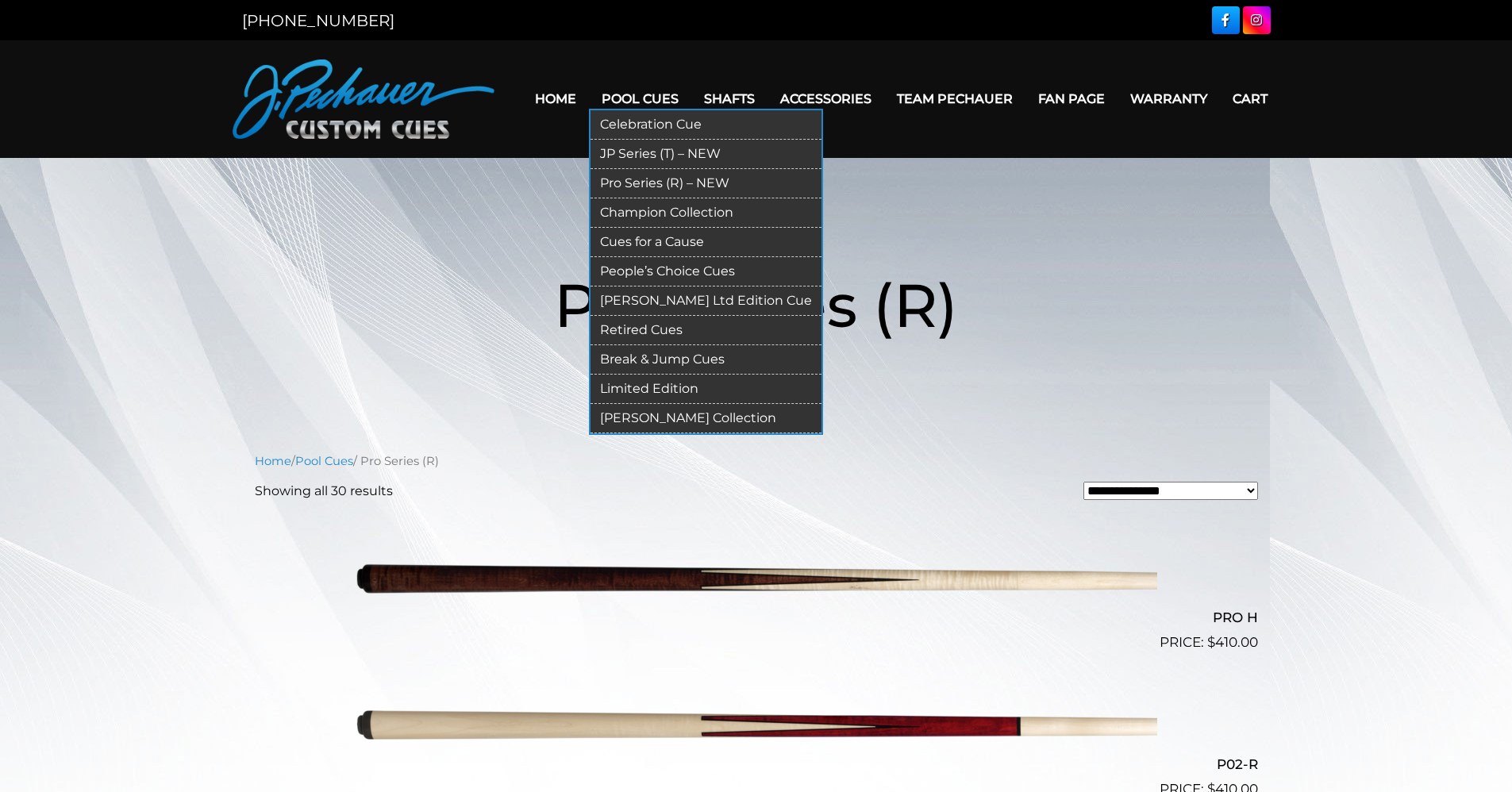
click at [625, 148] on link "JP Series (T) – NEW" at bounding box center [706, 155] width 231 height 30
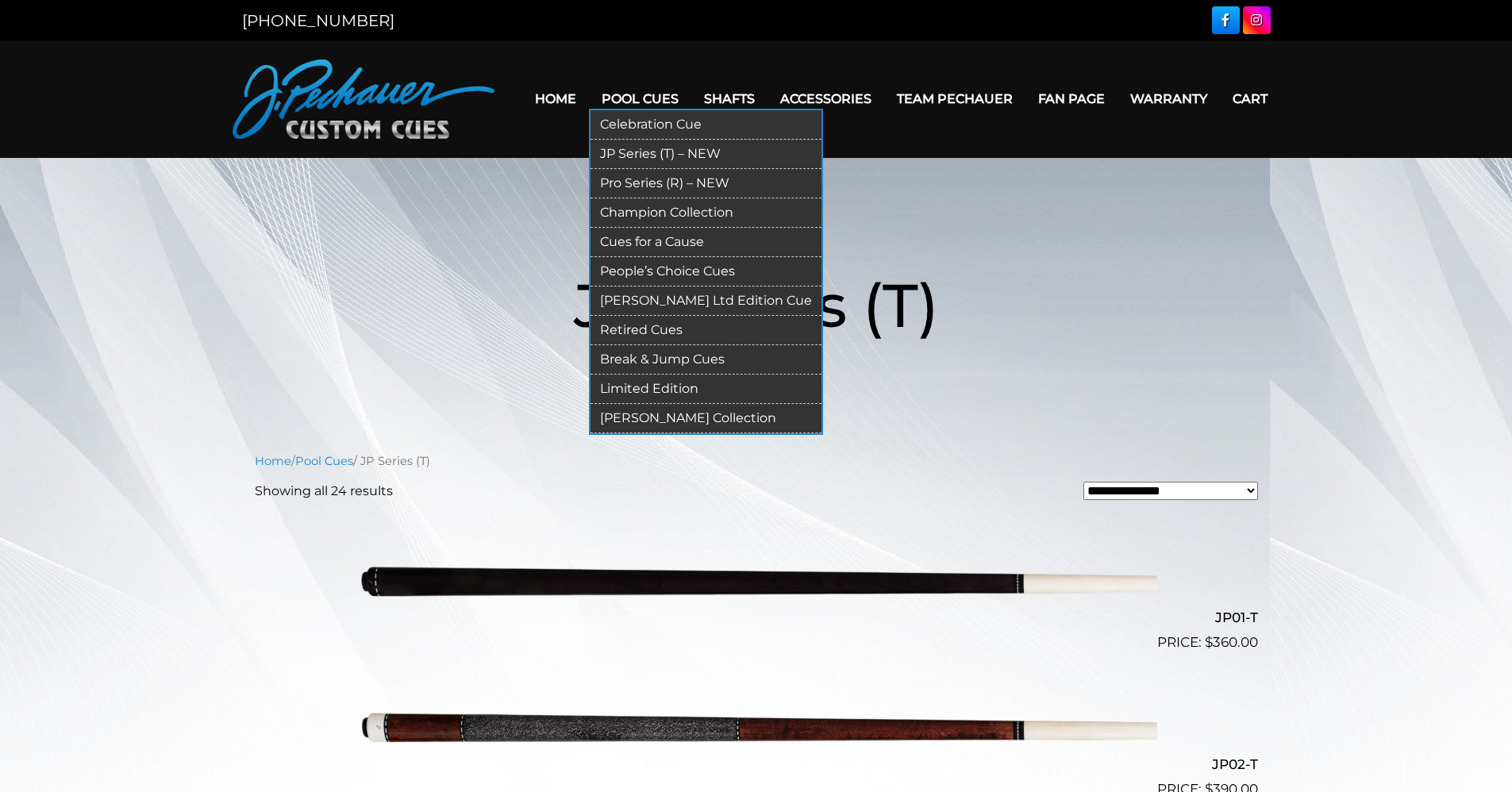
click at [647, 184] on link "Pro Series (R) – NEW" at bounding box center [706, 184] width 231 height 30
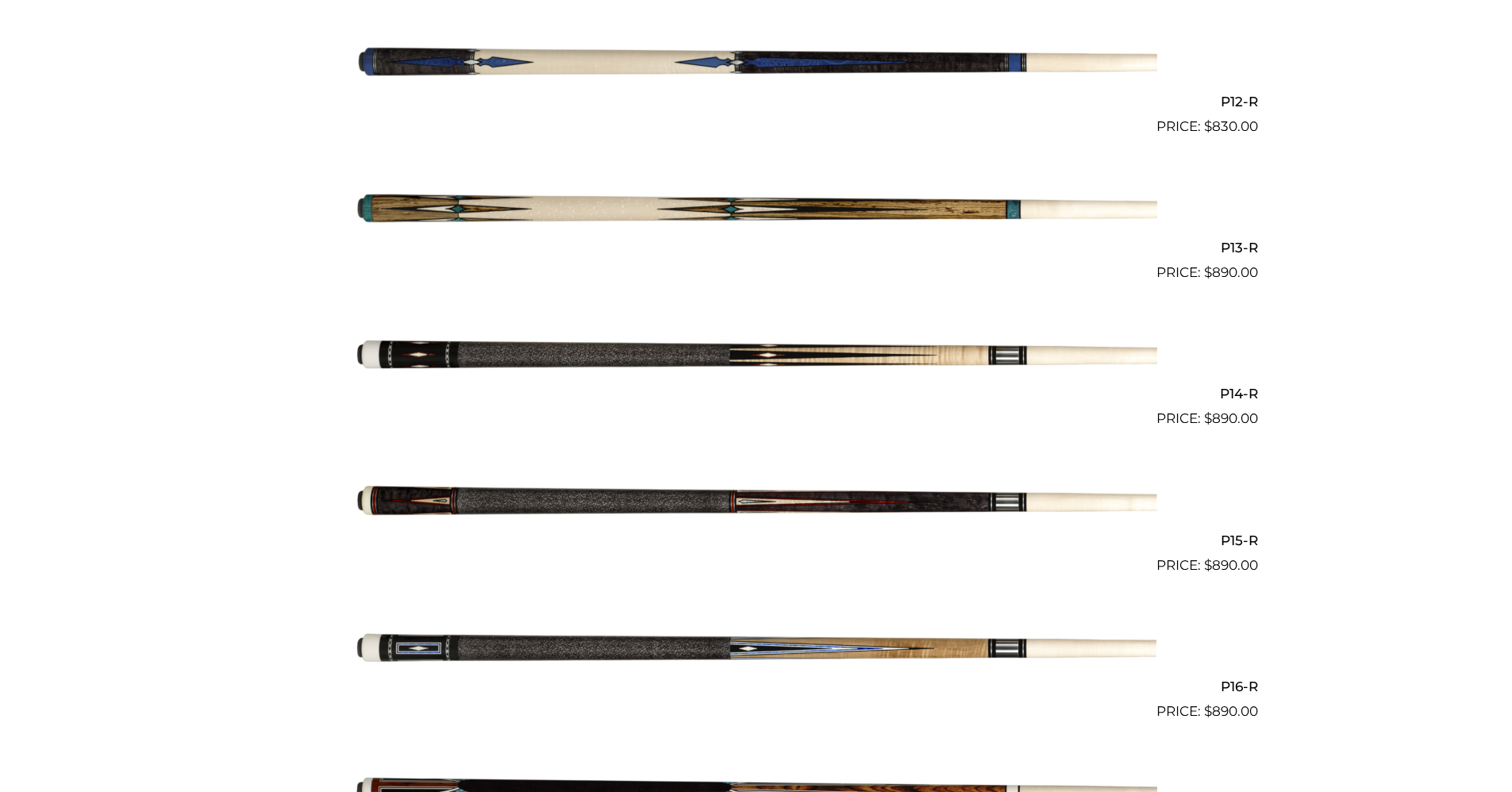
scroll to position [2133, 0]
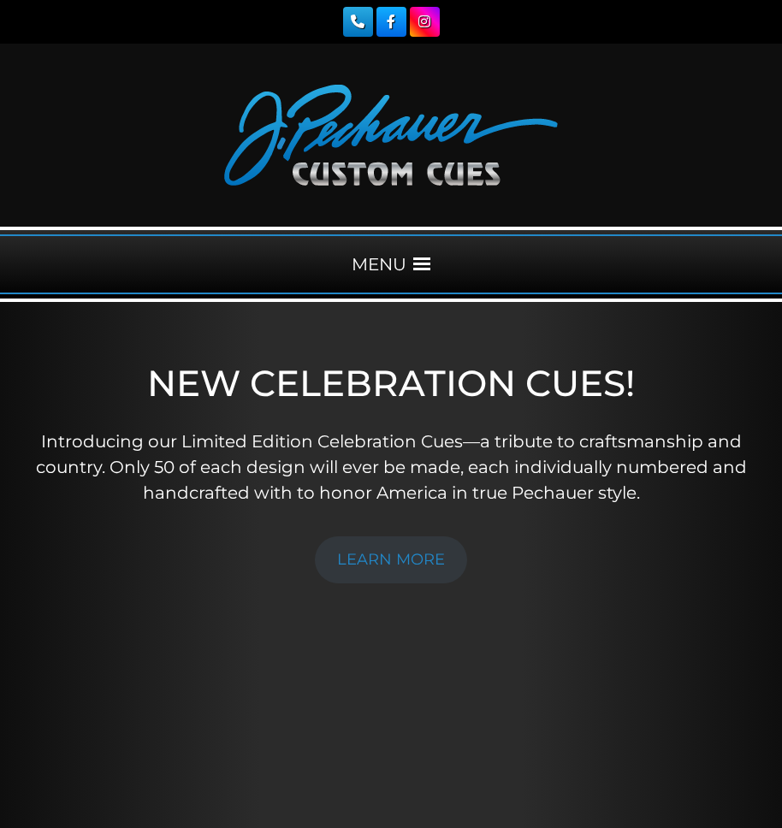
click at [424, 259] on span at bounding box center [421, 264] width 17 height 17
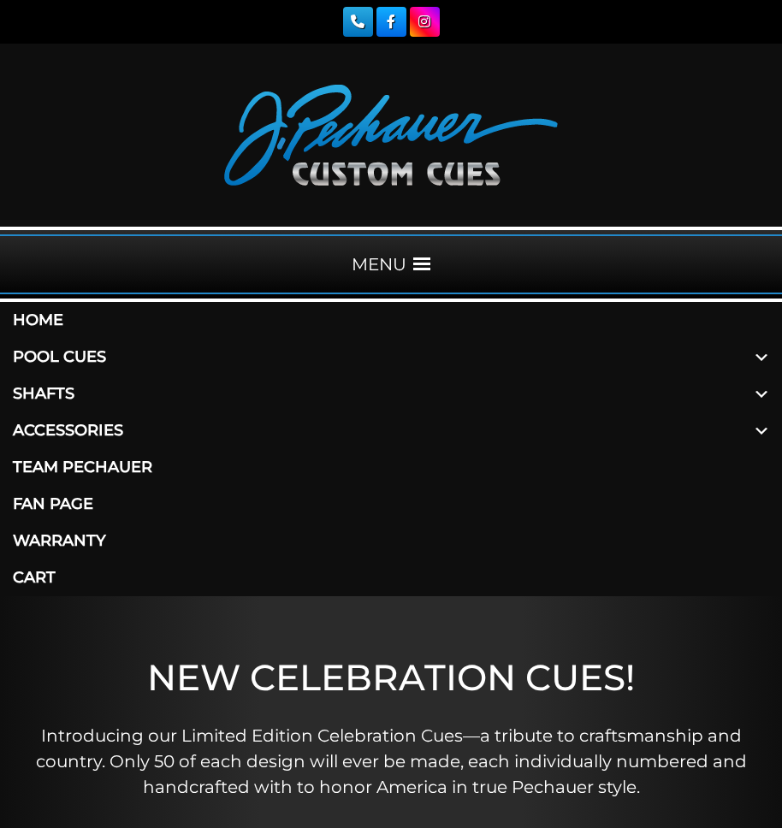
click at [114, 425] on link "Accessories" at bounding box center [391, 431] width 782 height 37
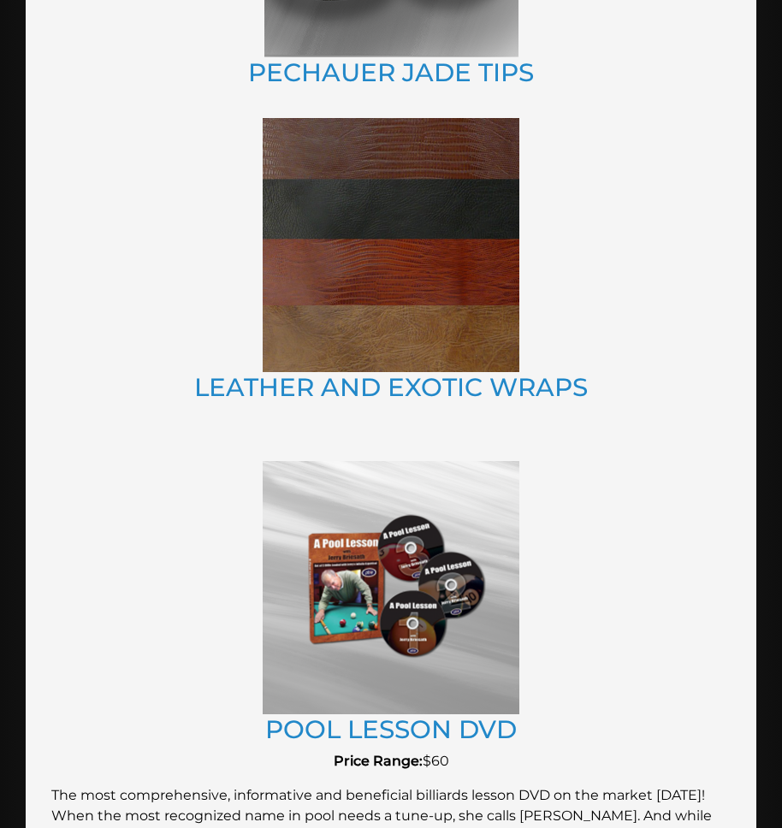
scroll to position [2201, 0]
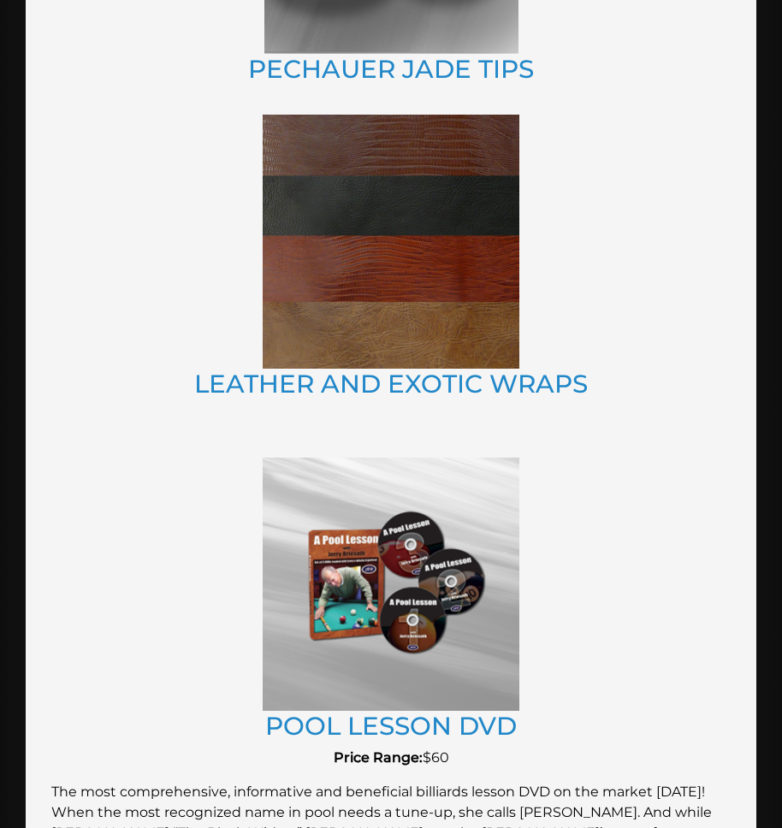
click at [389, 238] on img at bounding box center [391, 242] width 257 height 254
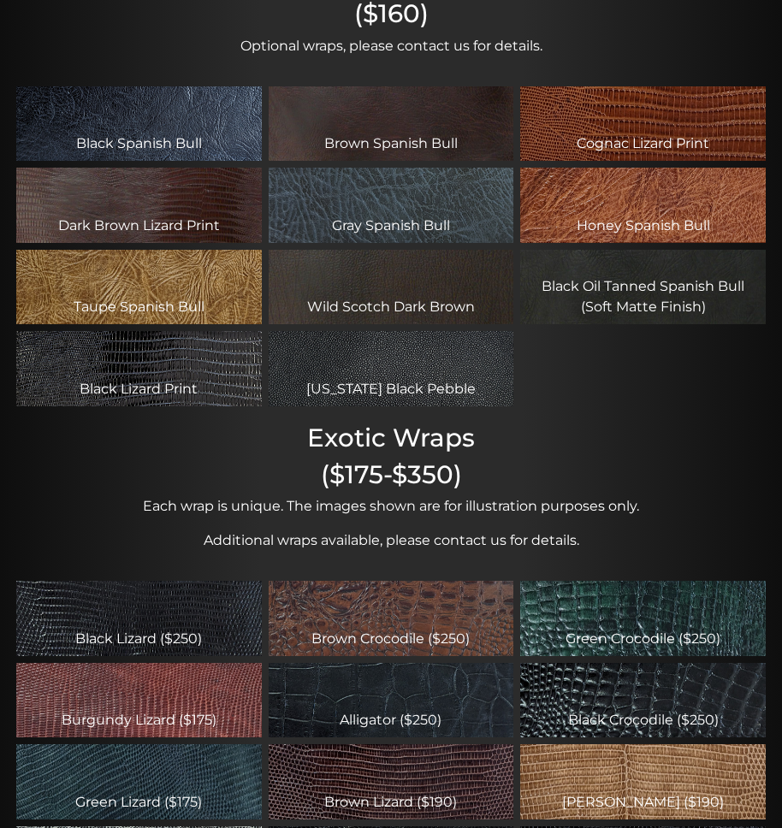
scroll to position [342, 0]
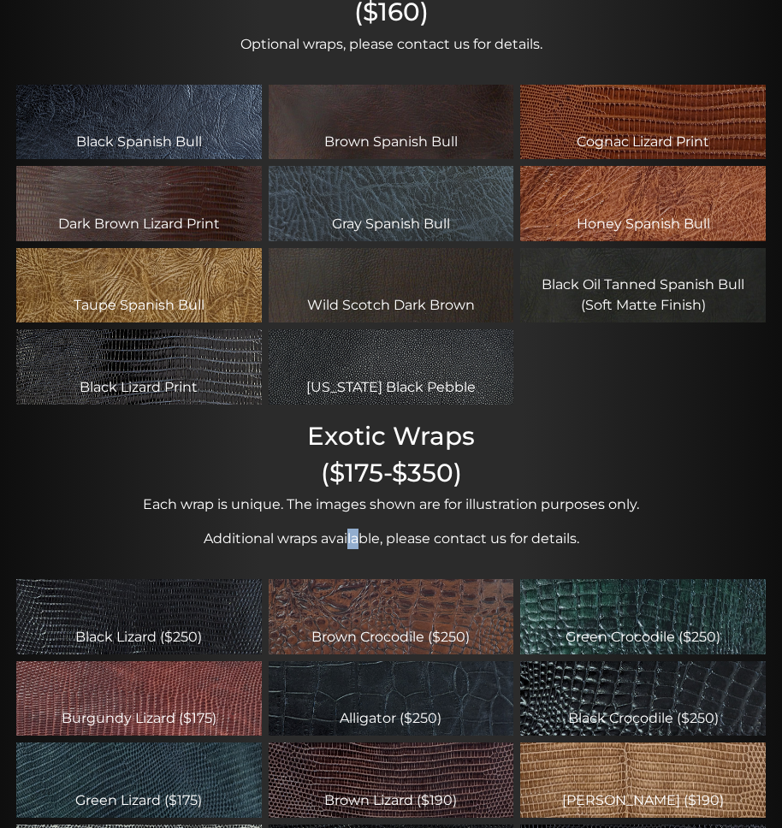
drag, startPoint x: 355, startPoint y: 525, endPoint x: 376, endPoint y: 543, distance: 26.7
click at [376, 543] on div "Leather Wraps ($160) Optional wraps, please contact us for details. Black Spani…" at bounding box center [391, 438] width 782 height 957
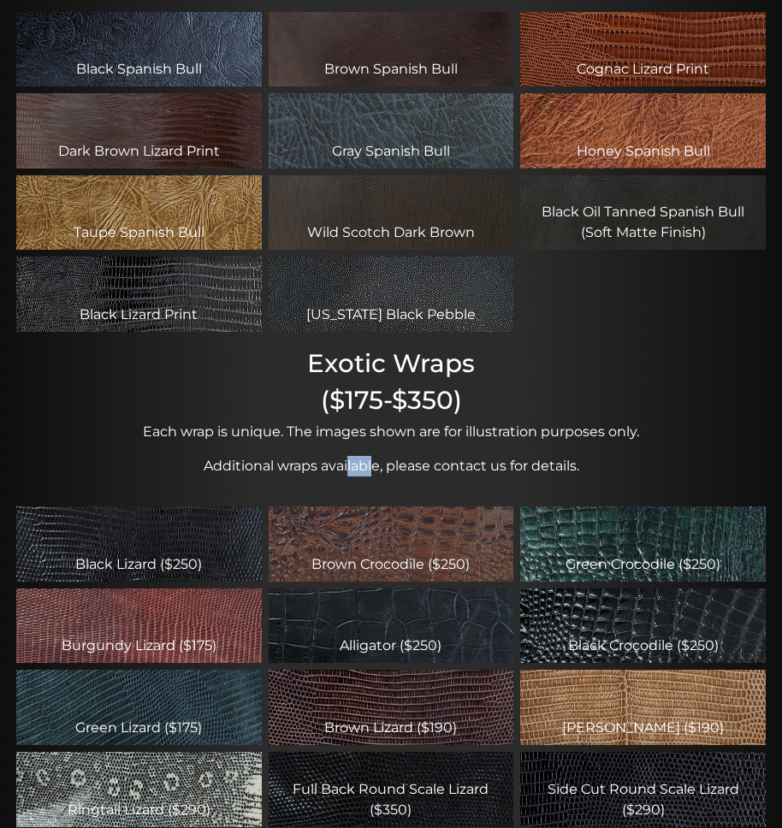
scroll to position [412, 0]
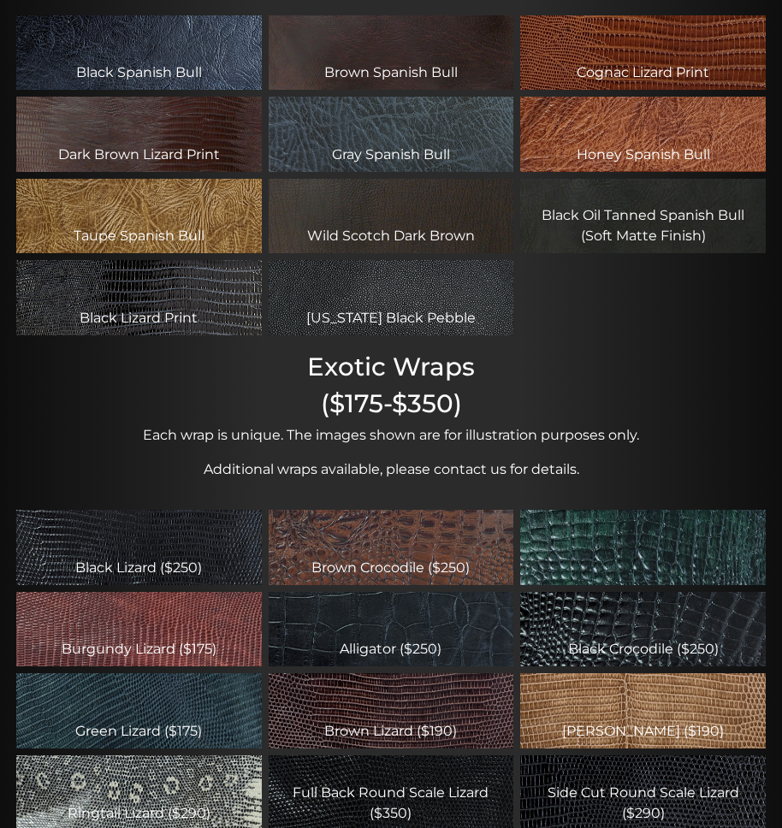
click at [599, 567] on div "Green Crocodile ($250)" at bounding box center [643, 547] width 246 height 75
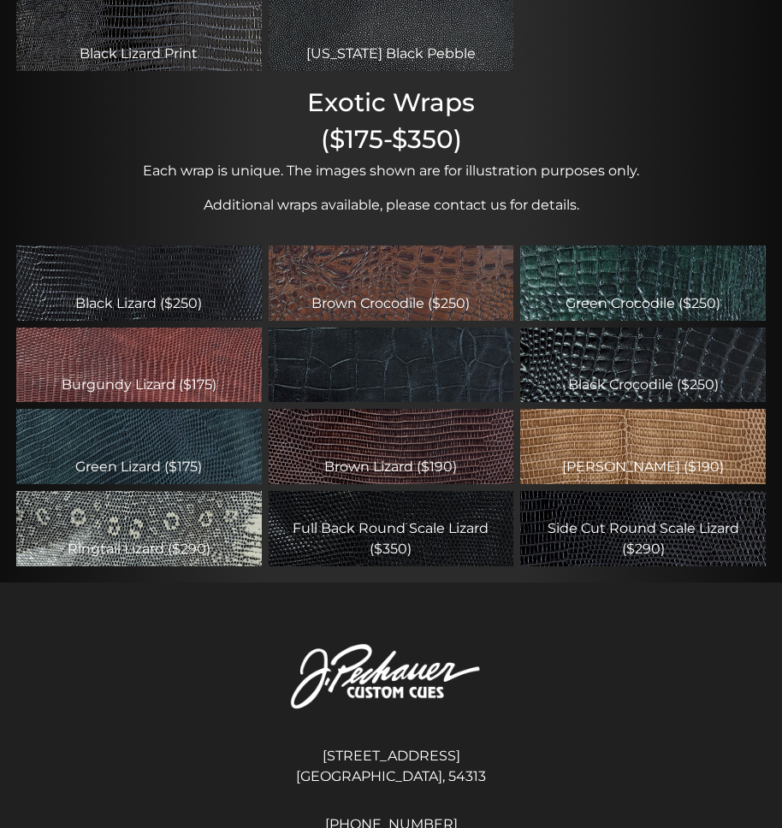
scroll to position [685, 0]
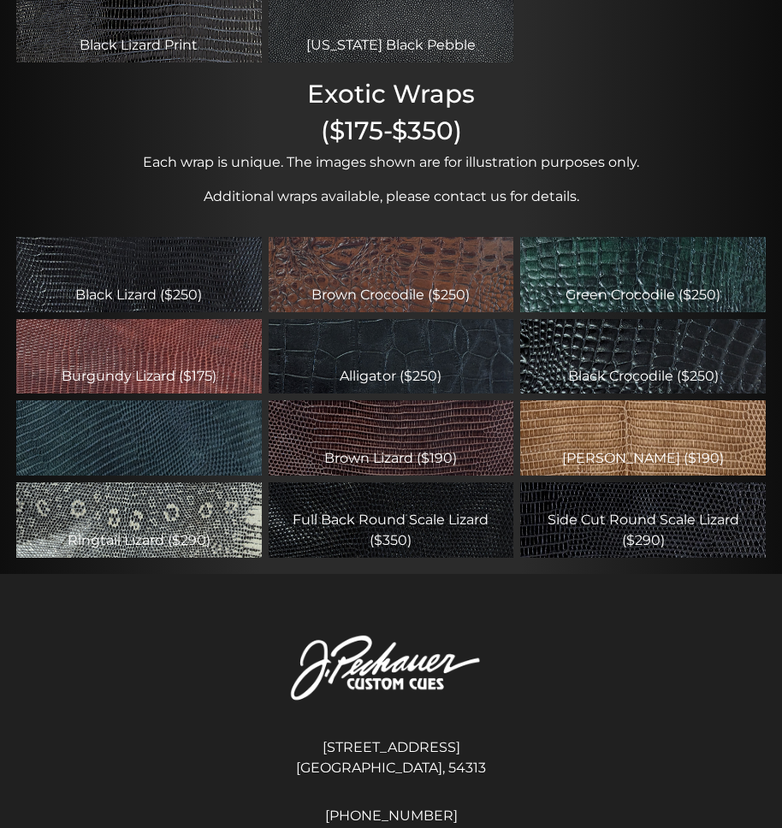
click at [143, 451] on div "Green Lizard ($175)" at bounding box center [139, 438] width 246 height 75
click at [140, 449] on div "Green Lizard ($175)" at bounding box center [139, 438] width 246 height 75
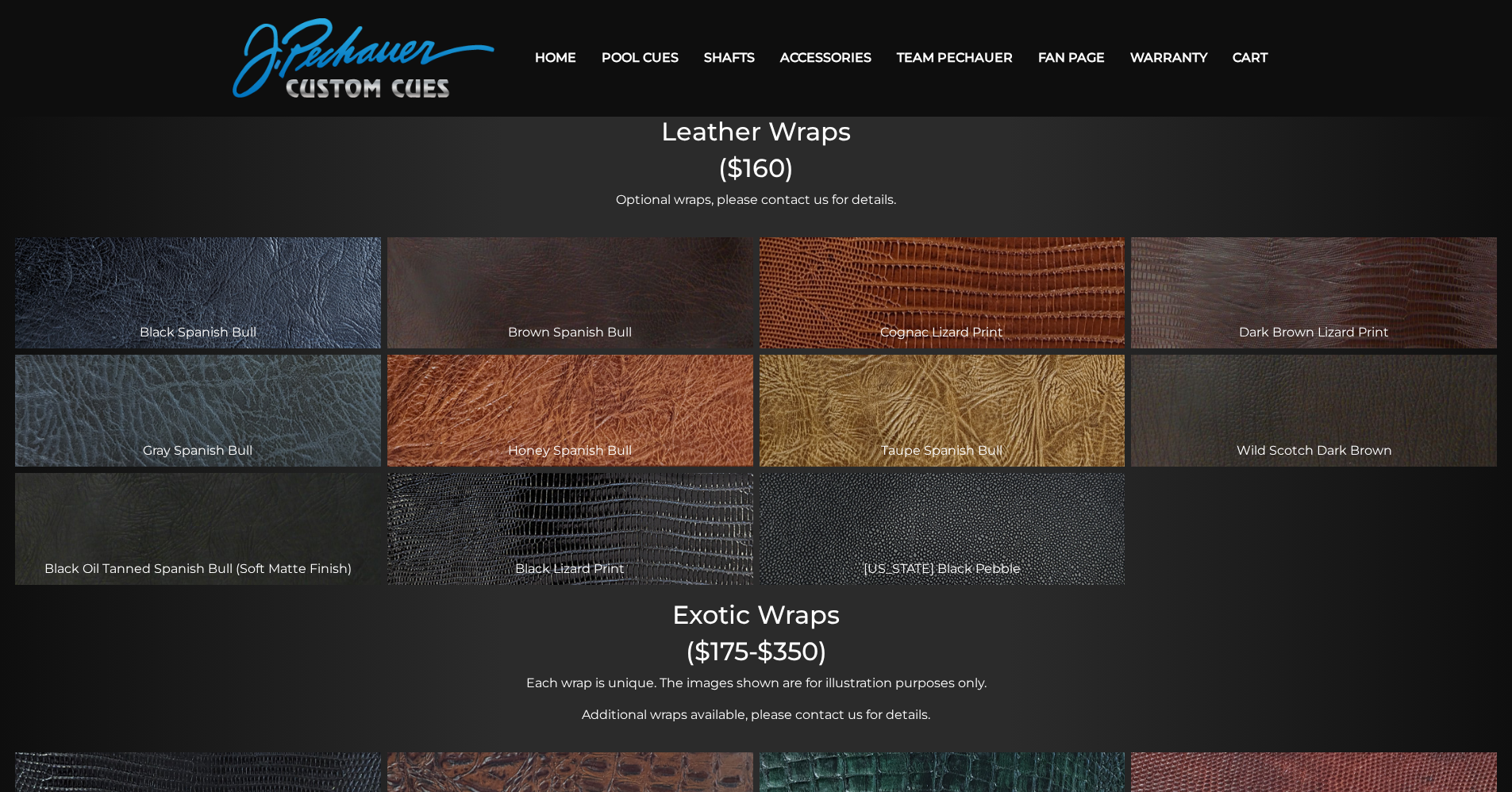
scroll to position [0, 0]
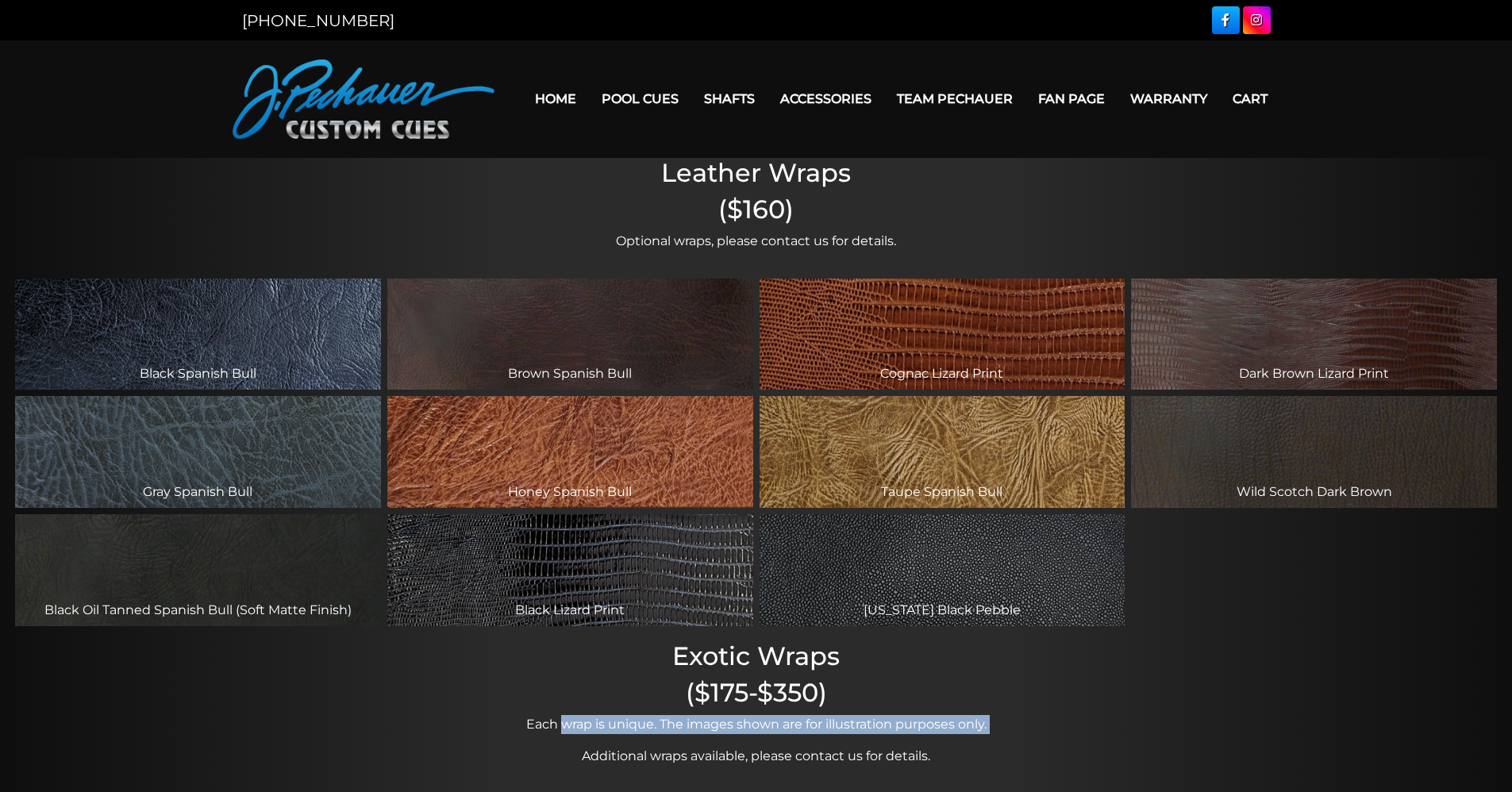
drag, startPoint x: 553, startPoint y: 732, endPoint x: 549, endPoint y: 742, distance: 10.8
click at [549, 742] on div "Leather Wraps ($160) Optional wraps, please contact us for details. Black Spani…" at bounding box center [756, 657] width 1512 height 999
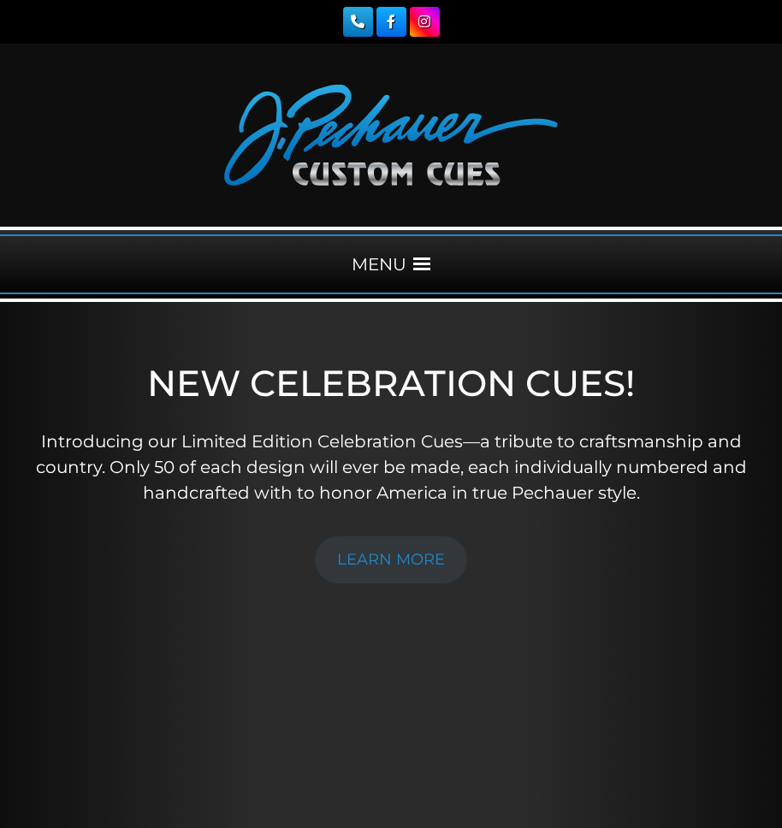
click at [417, 260] on span at bounding box center [421, 264] width 17 height 17
click at [417, 261] on span at bounding box center [421, 264] width 17 height 17
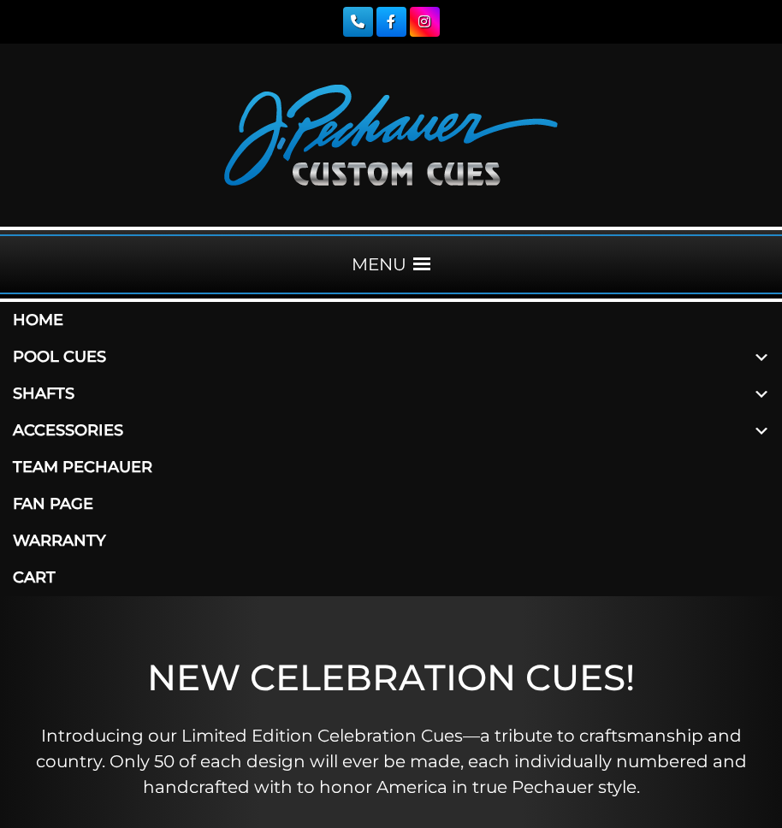
click at [76, 359] on link "Pool Cues" at bounding box center [391, 357] width 782 height 37
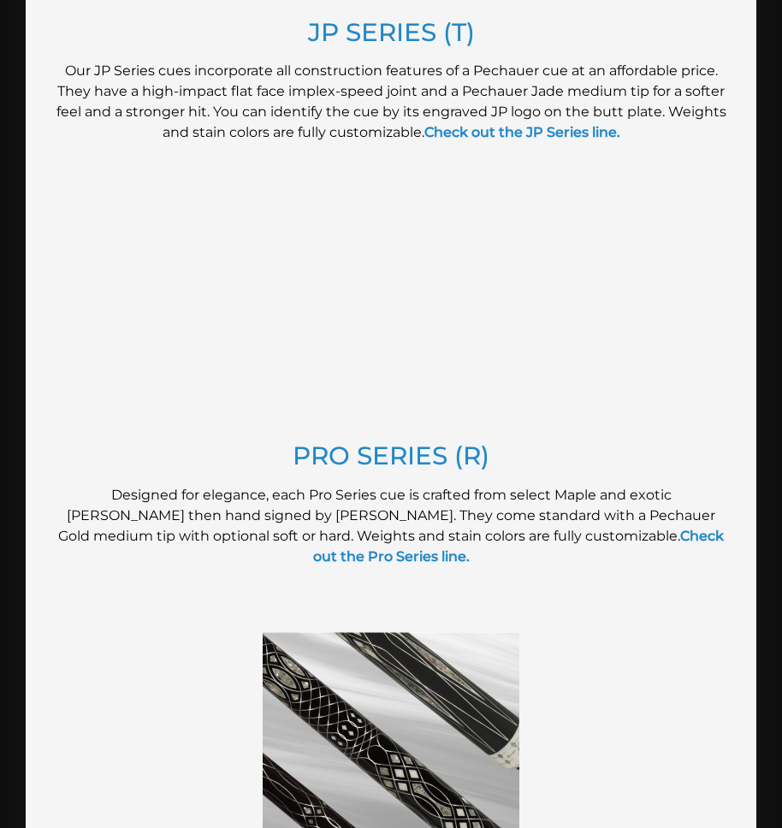
scroll to position [1659, 0]
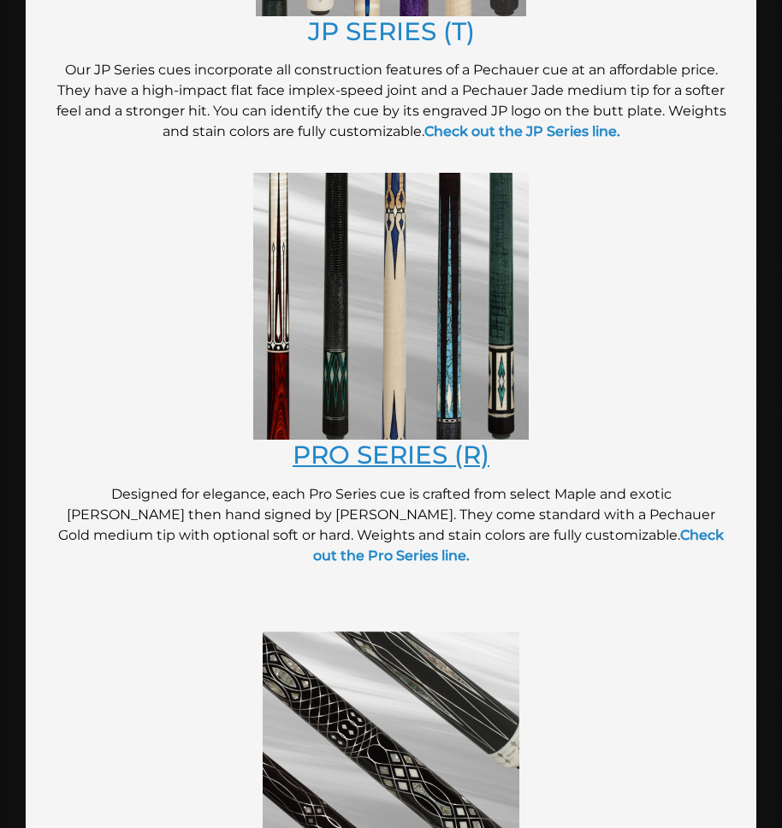
click at [407, 457] on link "PRO SERIES (R)" at bounding box center [391, 455] width 197 height 30
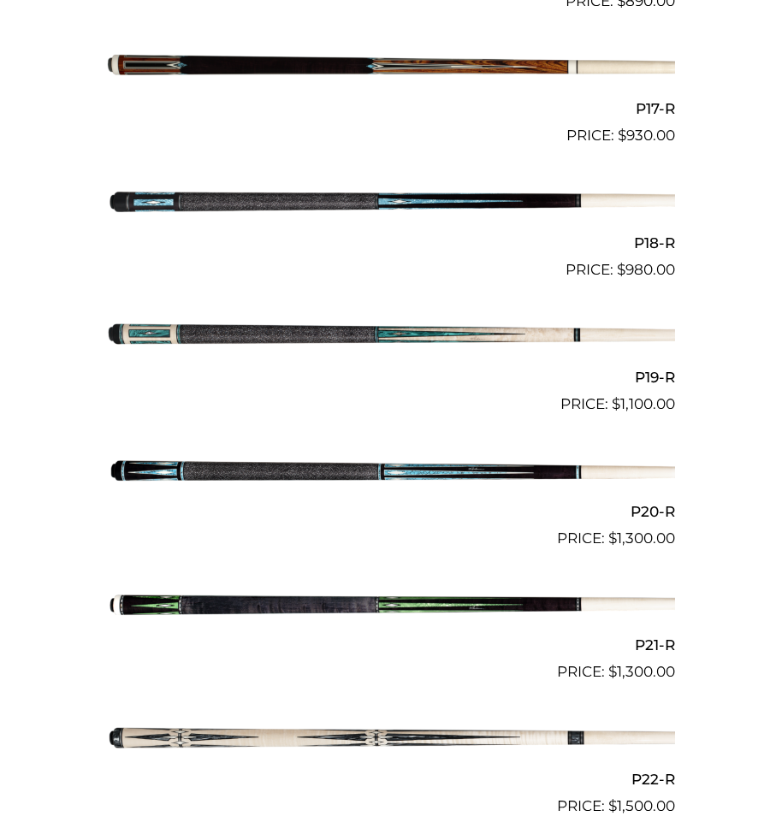
scroll to position [2788, 0]
